Goal: Task Accomplishment & Management: Manage account settings

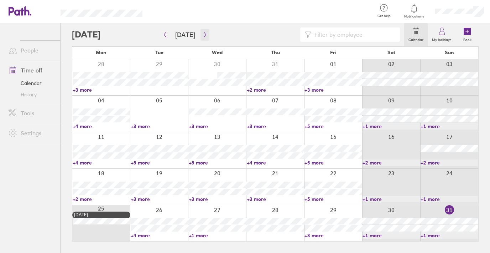
click at [202, 32] on icon "button" at bounding box center [204, 35] width 5 height 6
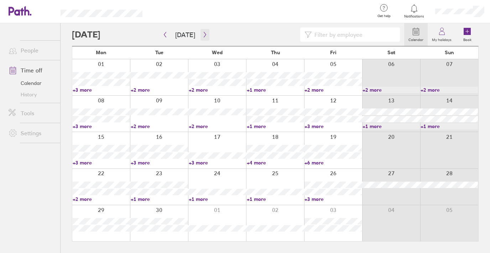
click at [203, 35] on icon "button" at bounding box center [204, 35] width 5 height 6
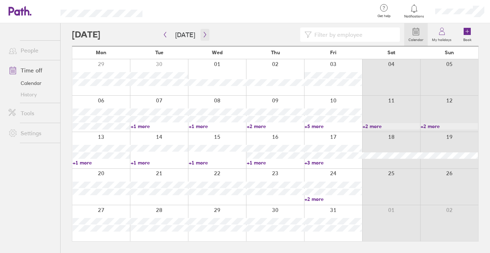
click at [204, 33] on icon "button" at bounding box center [204, 35] width 5 height 6
